Goal: Information Seeking & Learning: Learn about a topic

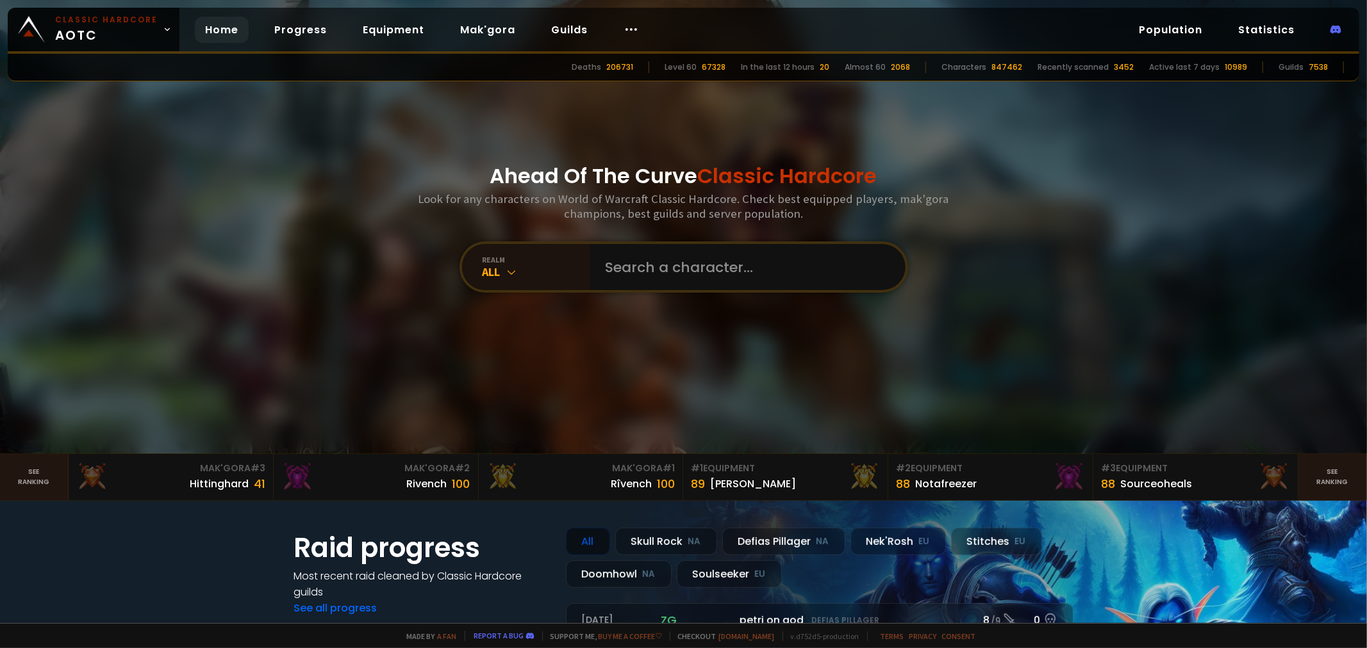
drag, startPoint x: 297, startPoint y: 20, endPoint x: 334, endPoint y: 50, distance: 48.3
click at [297, 21] on link "Progress" at bounding box center [300, 30] width 73 height 26
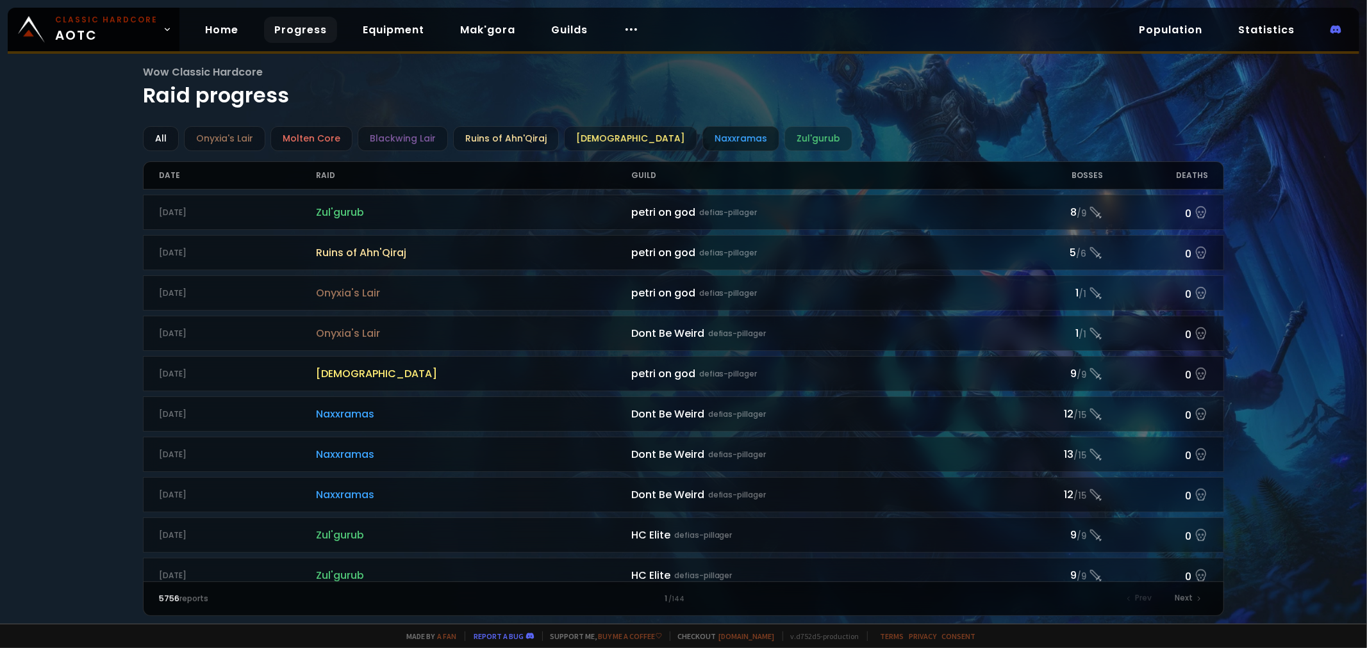
click at [703, 151] on div "Naxxramas" at bounding box center [740, 138] width 77 height 25
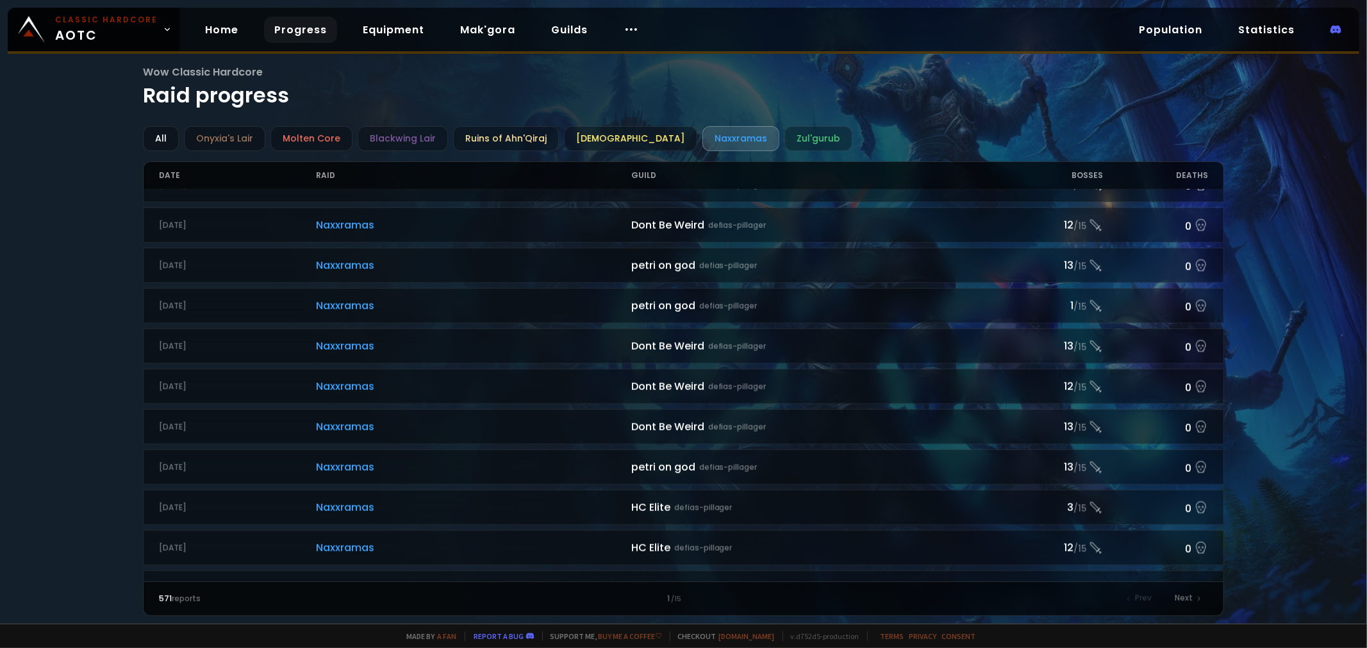
scroll to position [1265, 0]
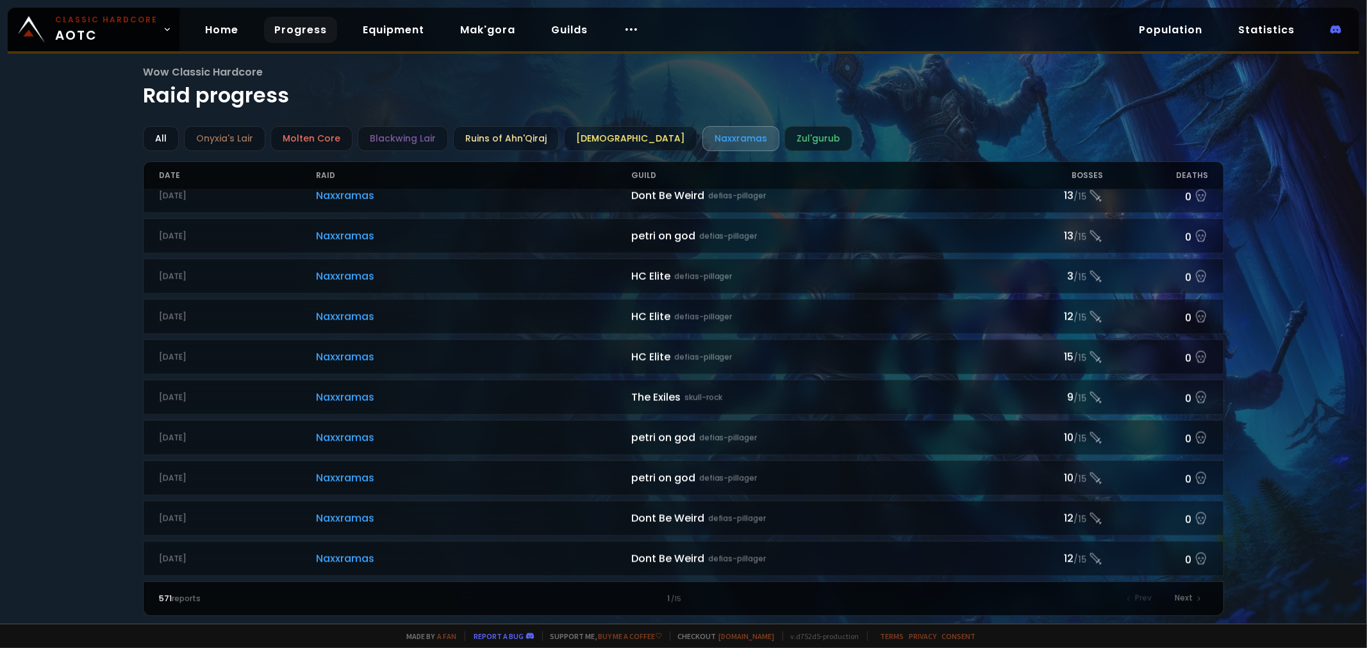
drag, startPoint x: 774, startPoint y: 142, endPoint x: 776, endPoint y: 148, distance: 6.7
click at [784, 142] on div "Zul'gurub" at bounding box center [818, 138] width 68 height 25
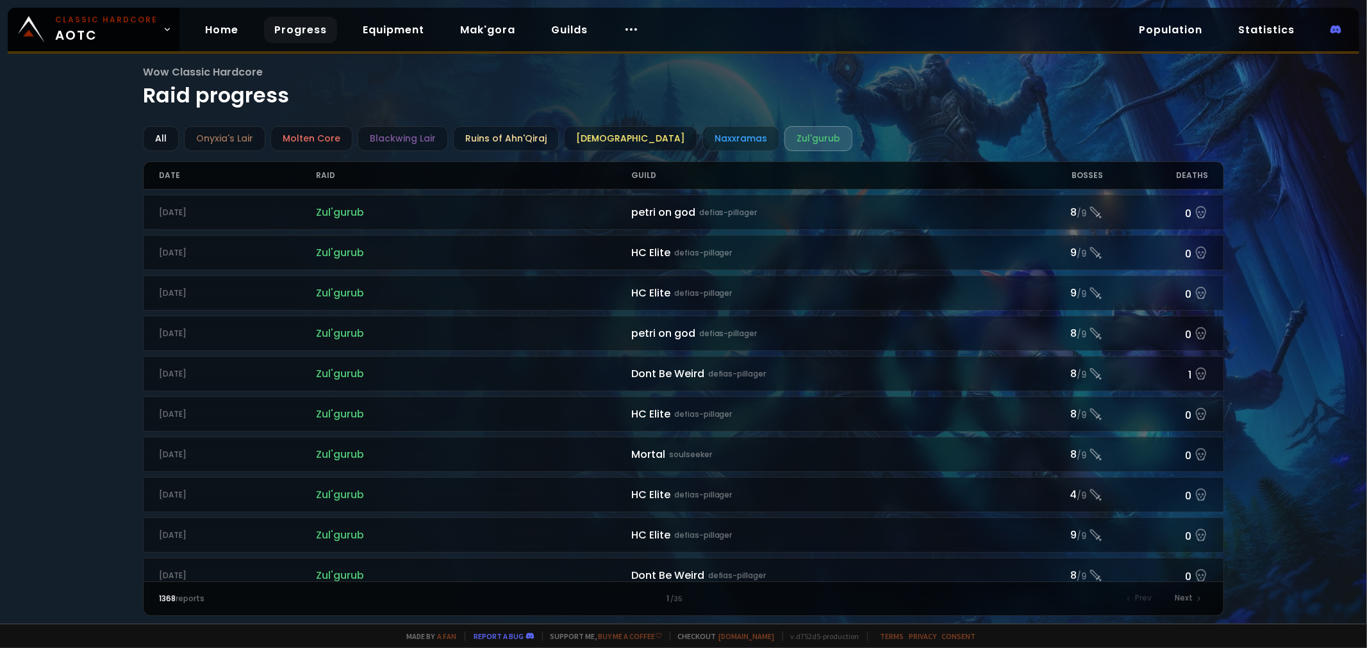
click at [293, 28] on link "Progress" at bounding box center [300, 30] width 73 height 26
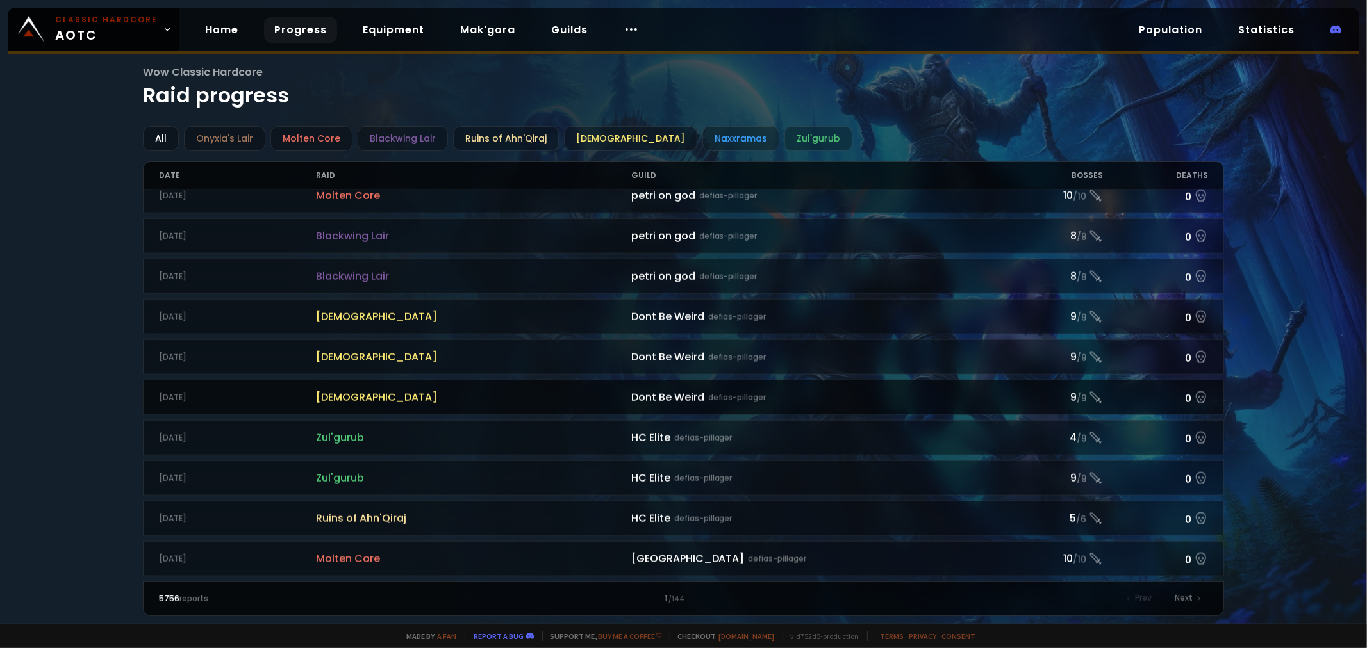
scroll to position [1265, 0]
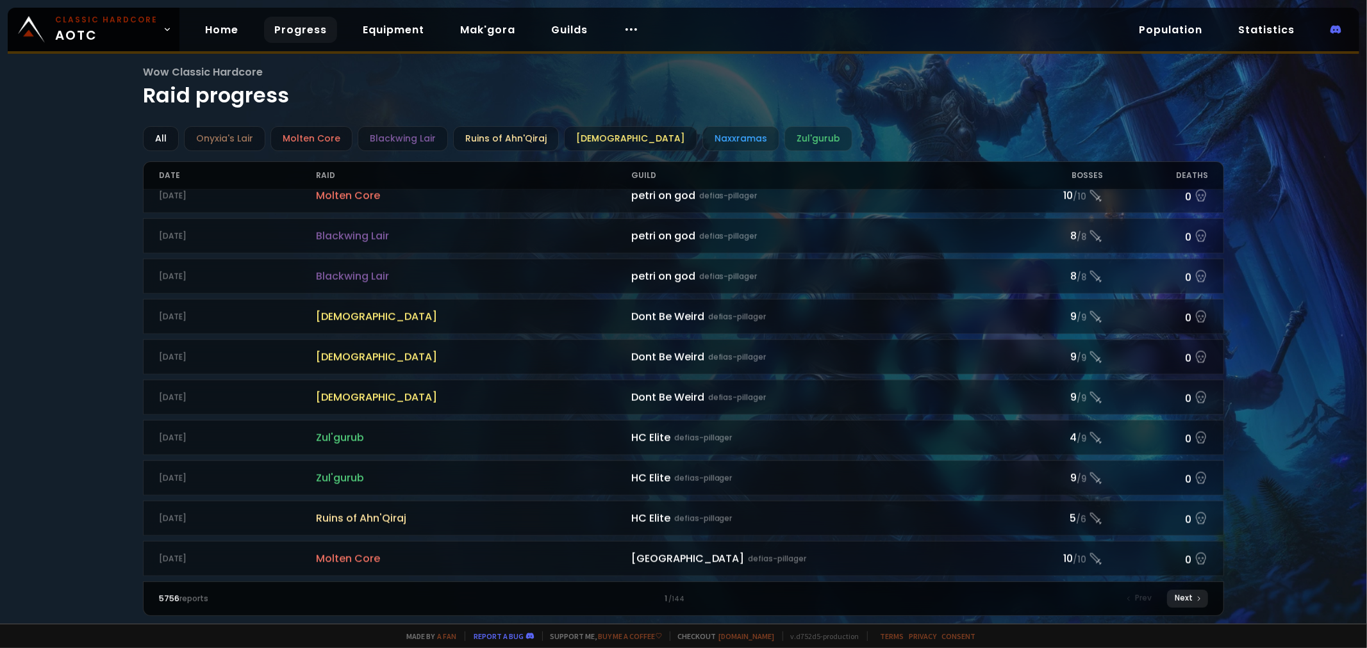
click at [1190, 599] on div "Next" at bounding box center [1187, 599] width 41 height 18
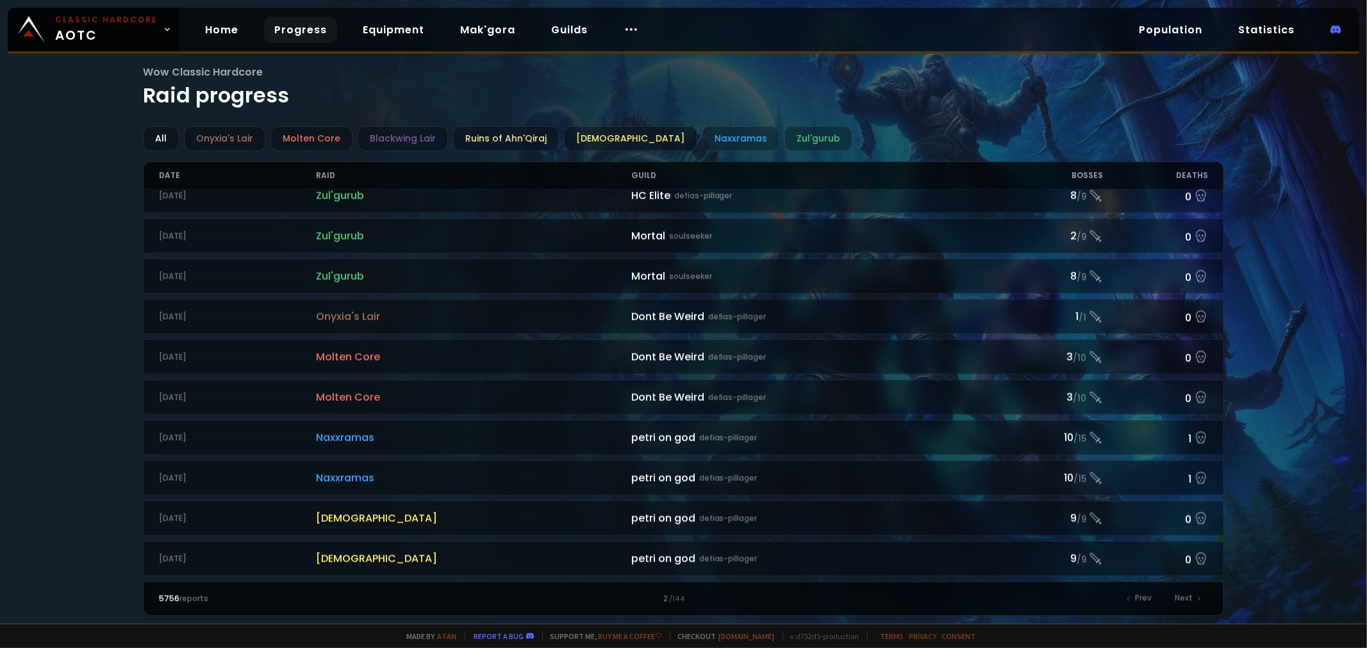
scroll to position [1265, 0]
click at [179, 177] on div "Date" at bounding box center [238, 175] width 158 height 27
click at [173, 180] on div "Date" at bounding box center [238, 175] width 158 height 27
click at [1203, 609] on div "5756 reports 2 / 144 Prev Next" at bounding box center [683, 599] width 1081 height 35
click at [1199, 598] on icon at bounding box center [1199, 599] width 8 height 8
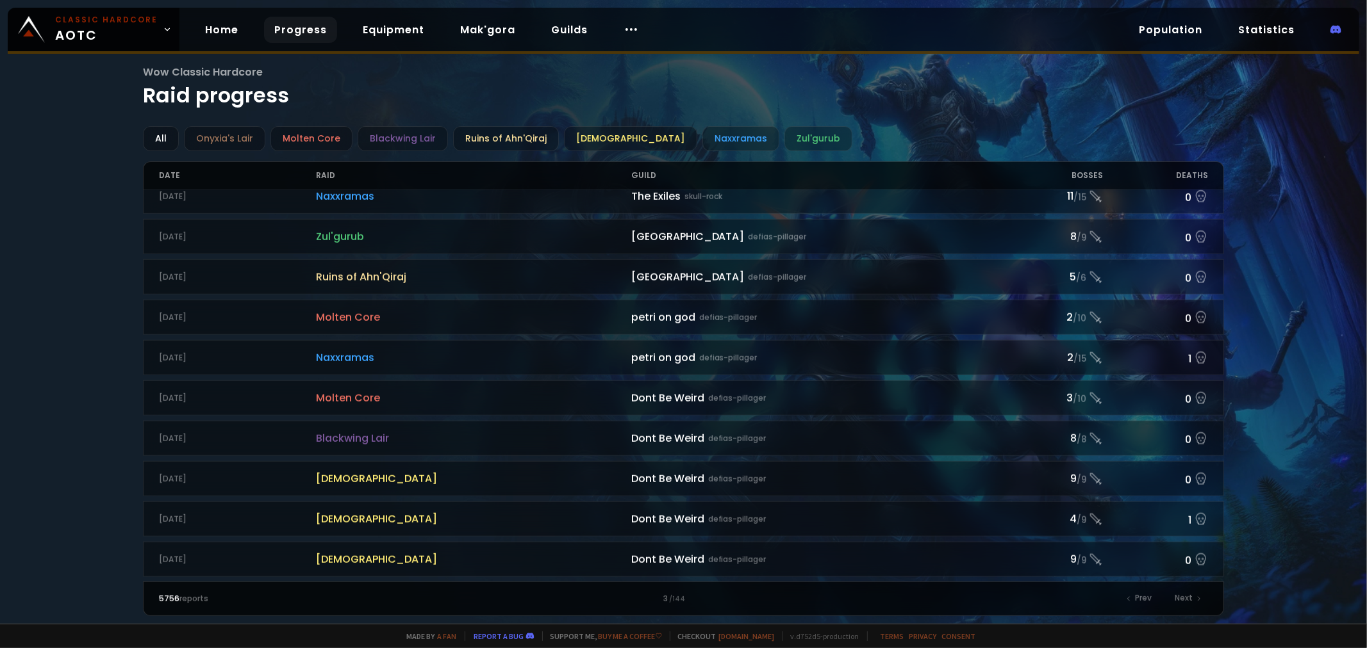
scroll to position [854, 0]
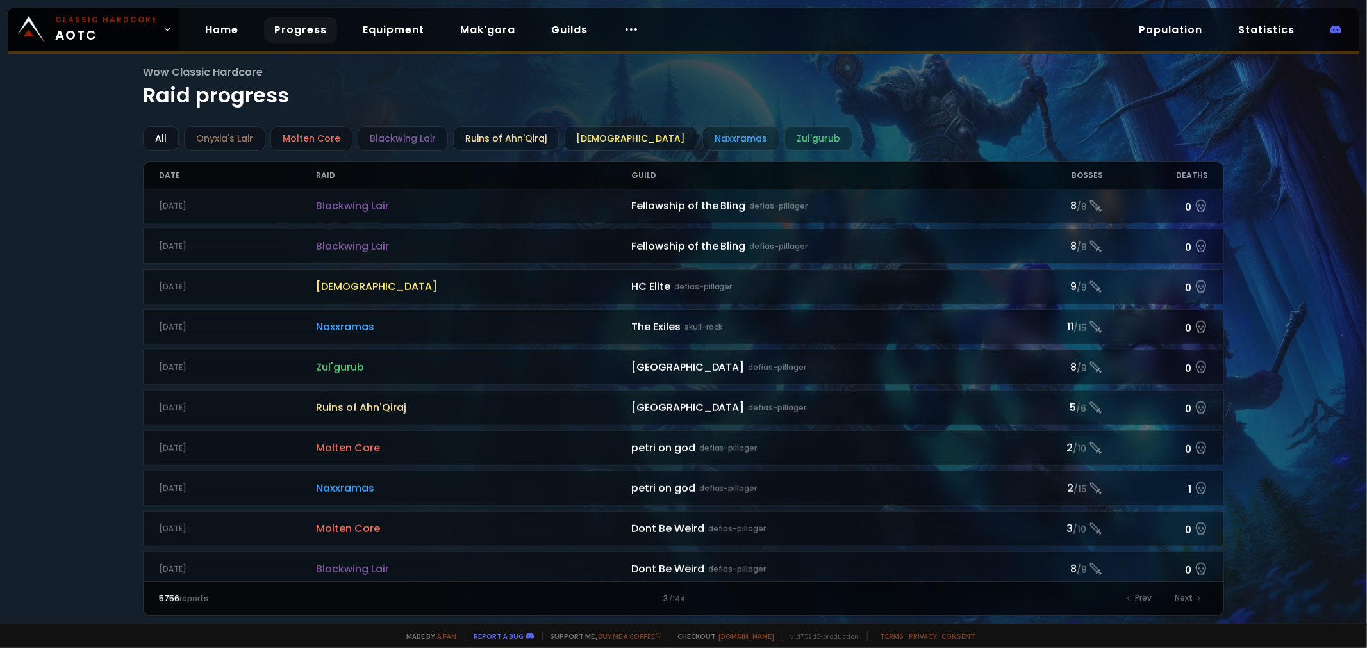
click at [185, 21] on div "Home Progress Equipment Mak'gora Guilds" at bounding box center [421, 30] width 485 height 42
click at [231, 29] on link "Home" at bounding box center [222, 30] width 54 height 26
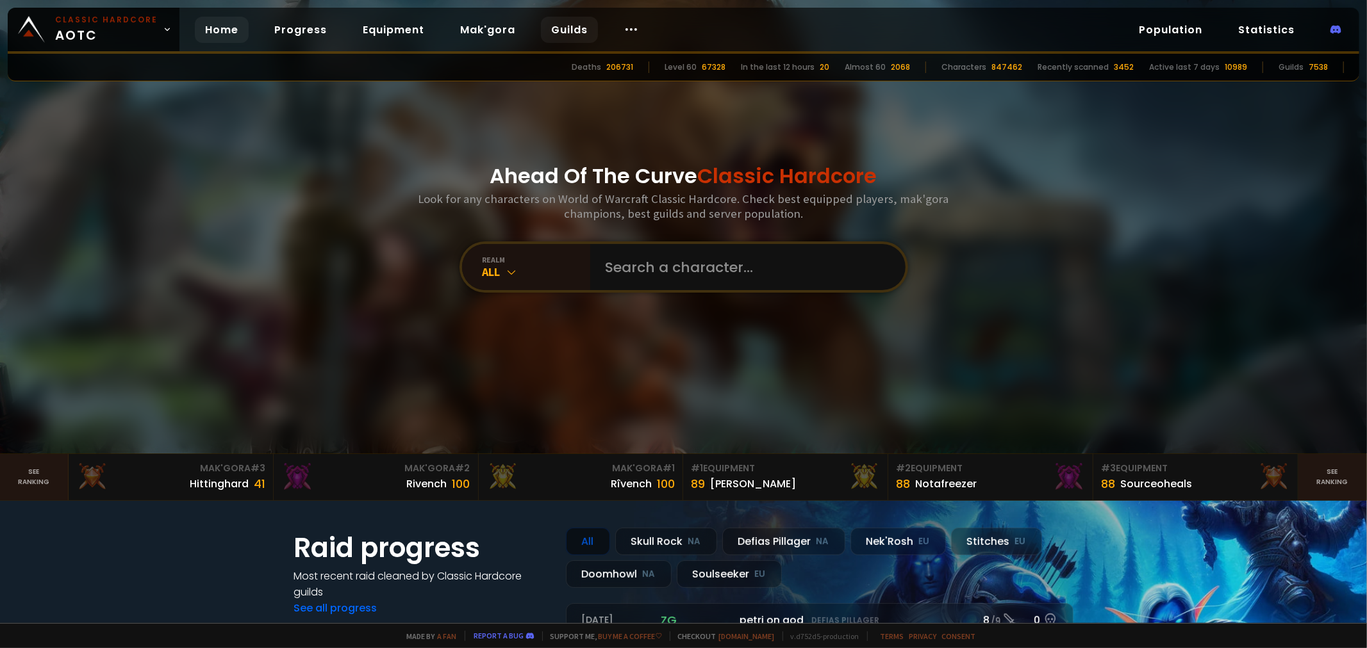
click at [575, 27] on link "Guilds" at bounding box center [569, 30] width 57 height 26
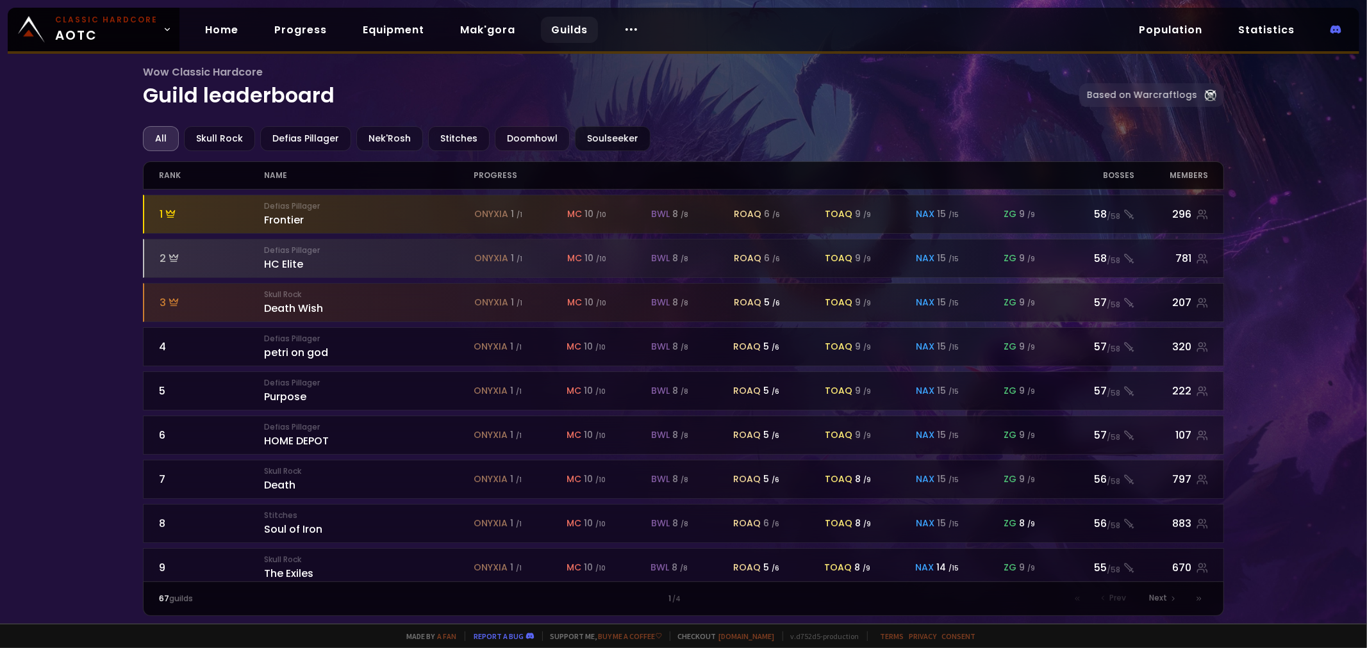
click at [599, 142] on div "Soulseeker" at bounding box center [613, 138] width 76 height 25
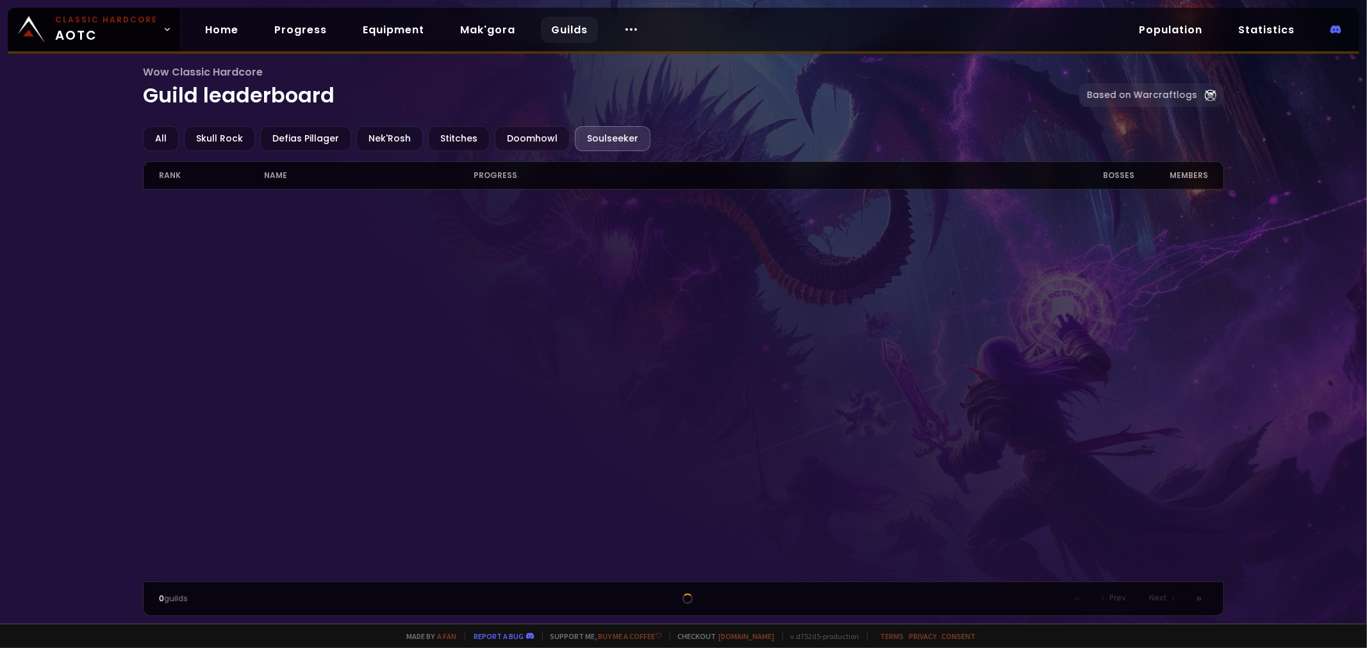
click at [601, 150] on div "Soulseeker" at bounding box center [613, 138] width 76 height 25
click at [441, 140] on div "Stitches" at bounding box center [459, 138] width 62 height 25
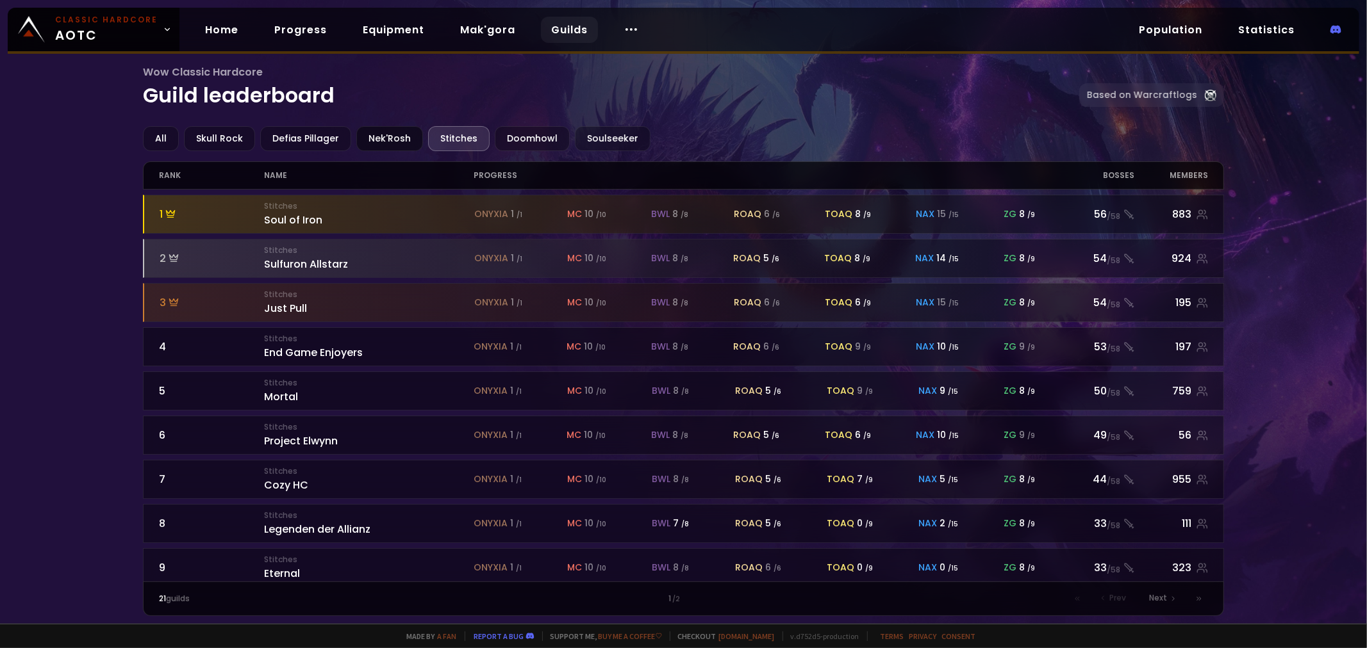
click at [380, 142] on div "Nek'Rosh" at bounding box center [389, 138] width 67 height 25
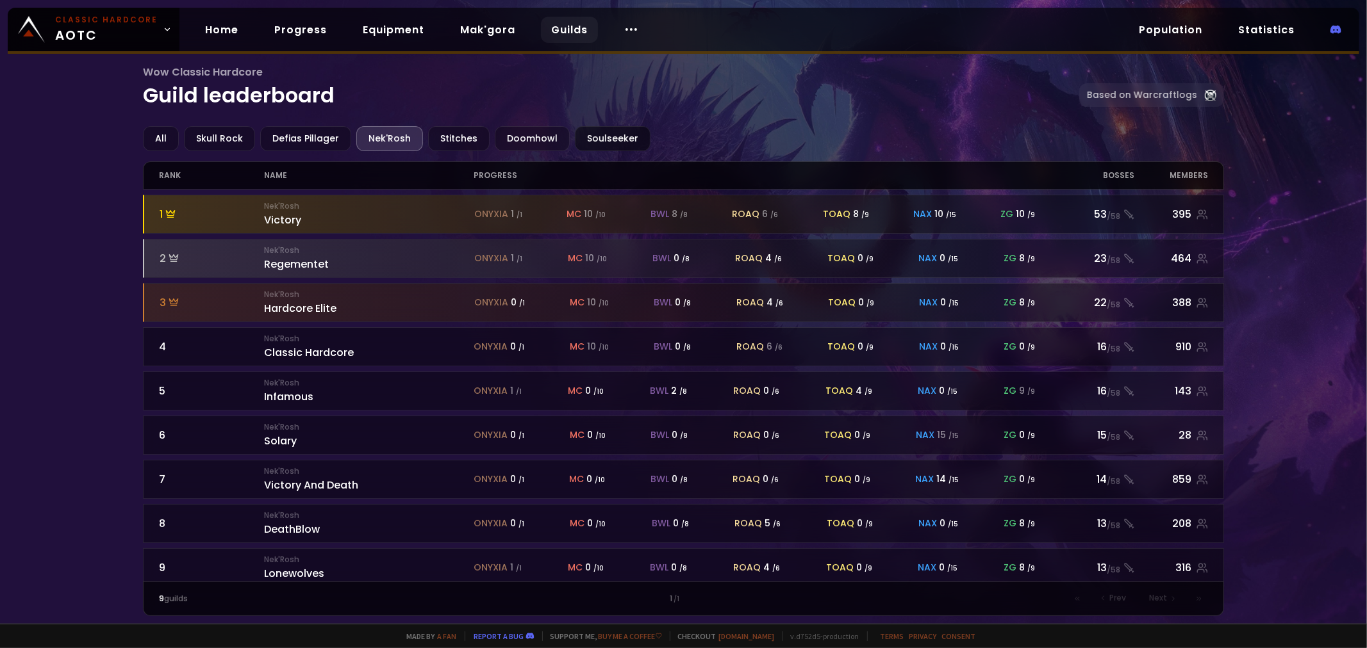
click at [603, 143] on div "Soulseeker" at bounding box center [613, 138] width 76 height 25
